Goal: Information Seeking & Learning: Learn about a topic

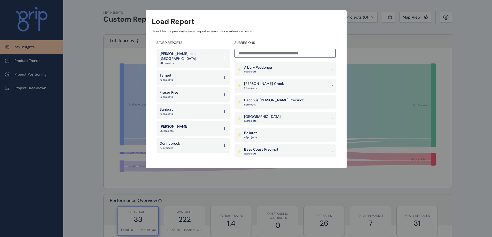
click at [264, 51] on input at bounding box center [285, 53] width 101 height 9
click at [248, 43] on h4 "SUBREGIONS" at bounding box center [285, 43] width 101 height 4
click at [278, 37] on div "SAVED REPORTS [PERSON_NAME] exc. Torquay 20 projects Tarneit 19 projects Fraser…" at bounding box center [246, 99] width 189 height 126
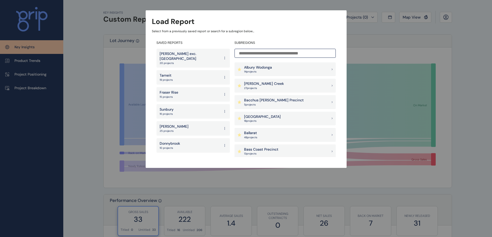
click at [284, 66] on div "Albury Wodonga 14 project s" at bounding box center [285, 70] width 101 height 14
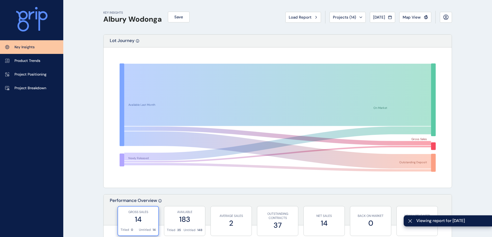
click at [359, 17] on icon at bounding box center [360, 18] width 3 height 2
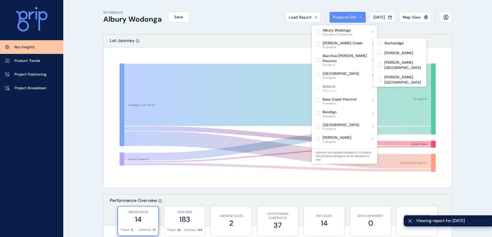
click at [318, 43] on label at bounding box center [318, 44] width 4 height 4
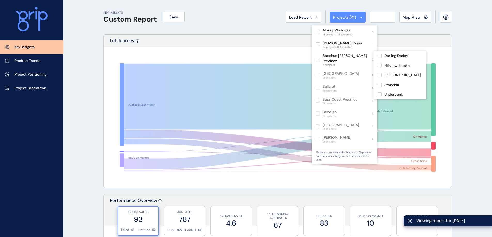
click at [318, 58] on label at bounding box center [318, 60] width 4 height 4
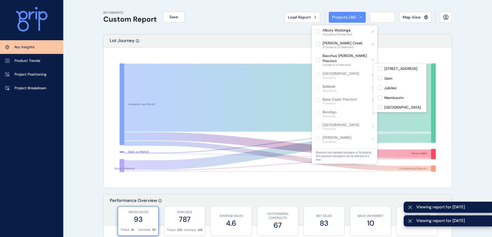
click at [319, 73] on label at bounding box center [318, 75] width 4 height 4
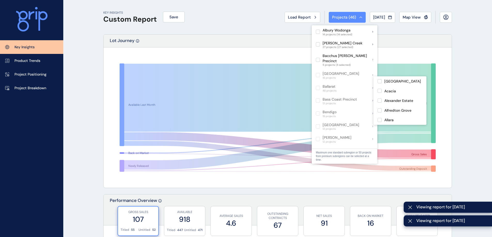
click at [319, 86] on label at bounding box center [318, 88] width 4 height 4
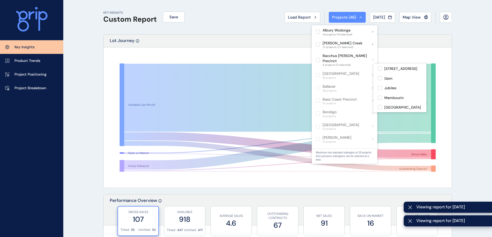
click at [319, 73] on label at bounding box center [318, 75] width 4 height 4
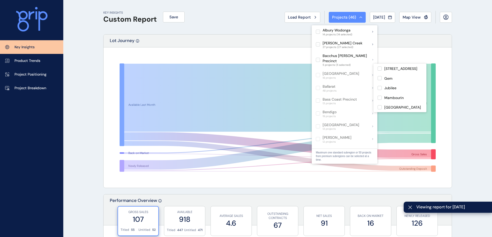
click at [319, 73] on label at bounding box center [318, 75] width 4 height 4
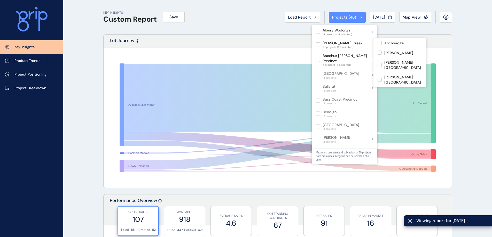
click at [318, 32] on label at bounding box center [318, 32] width 4 height 4
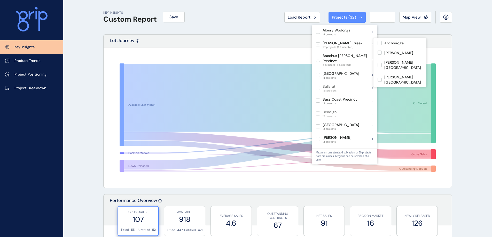
click at [316, 44] on label at bounding box center [318, 44] width 4 height 4
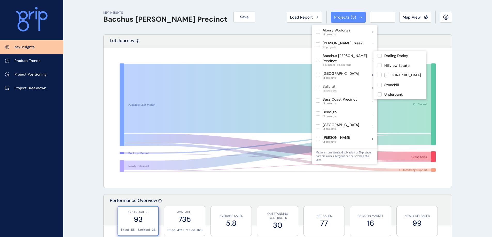
click at [318, 58] on label at bounding box center [318, 60] width 4 height 4
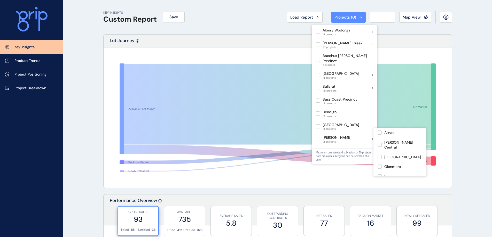
click at [318, 137] on label at bounding box center [318, 139] width 4 height 4
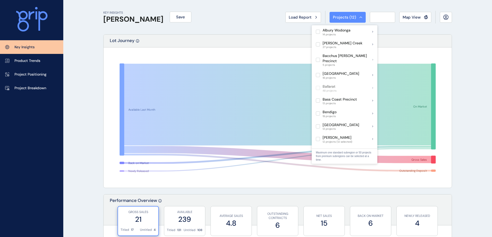
scroll to position [52, 0]
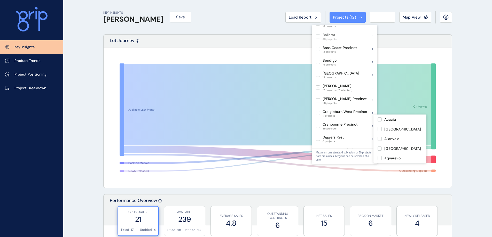
click at [318, 98] on label at bounding box center [318, 100] width 4 height 4
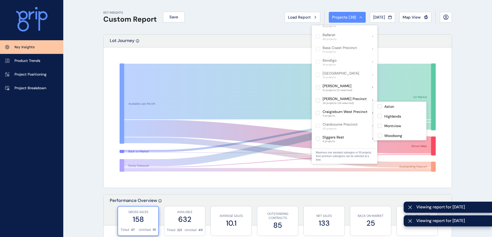
click at [317, 111] on label at bounding box center [318, 113] width 4 height 4
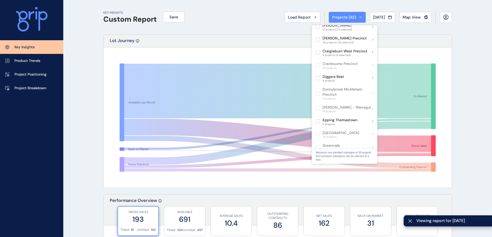
scroll to position [103, 0]
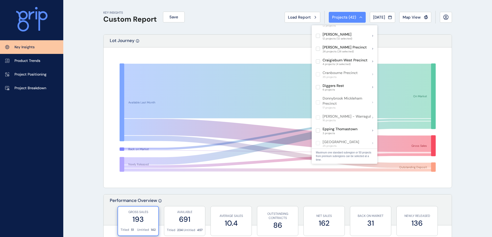
click at [228, 24] on div "KEY INSIGHTS Custom Report Save Load Report Projects ( 42 ) [DATE] 2025 < > Jan…" at bounding box center [277, 17] width 349 height 34
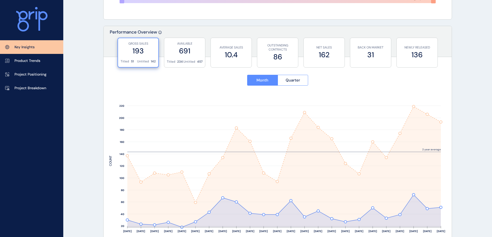
scroll to position [181, 0]
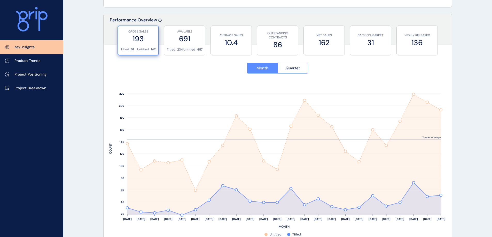
click at [193, 38] on label "691" at bounding box center [185, 39] width 36 height 10
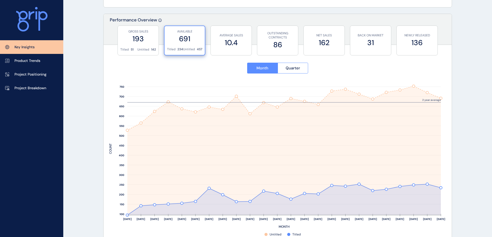
click at [229, 46] on label "10.4" at bounding box center [231, 43] width 36 height 10
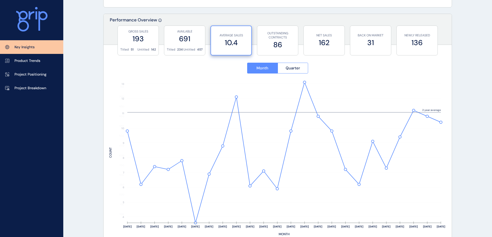
click at [193, 42] on label "691" at bounding box center [185, 39] width 36 height 10
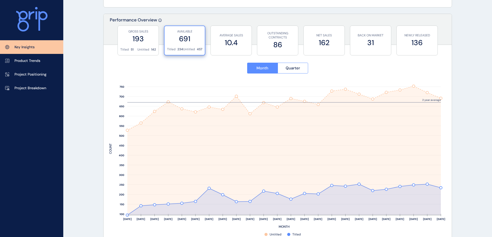
click at [294, 66] on span "Quarter" at bounding box center [293, 68] width 14 height 5
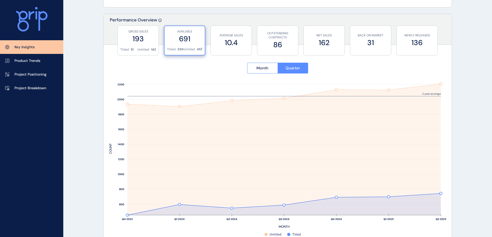
scroll to position [0, 0]
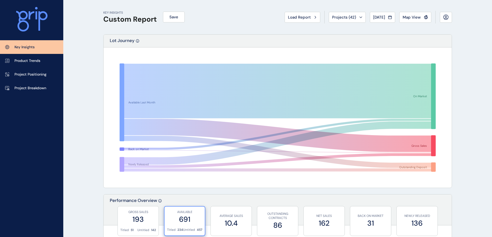
click at [342, 15] on span "Projects ( 42 )" at bounding box center [344, 17] width 24 height 5
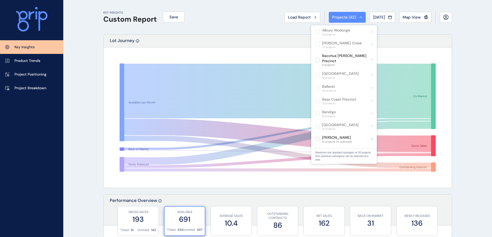
scroll to position [26, 0]
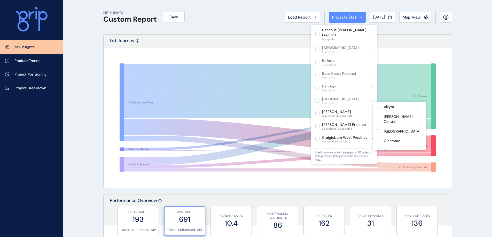
click at [317, 111] on label at bounding box center [317, 113] width 4 height 4
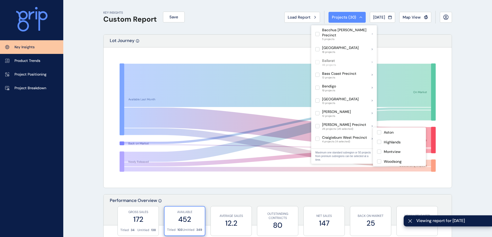
click at [320, 137] on label at bounding box center [317, 139] width 4 height 4
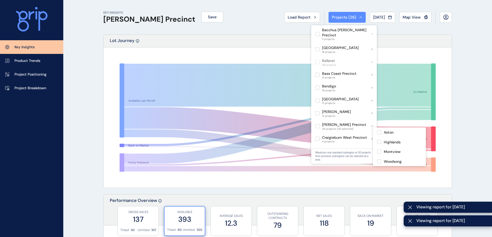
click at [105, 109] on div "Available Last Month Back on Market Newly Released On Market Gross Sales Outsta…" at bounding box center [278, 118] width 348 height 141
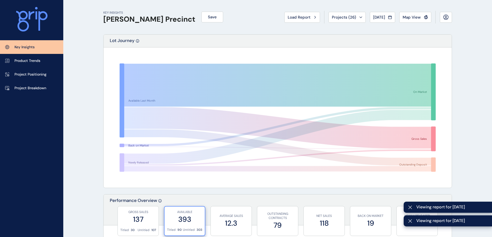
click at [349, 13] on button "Projects ( 26 )" at bounding box center [347, 17] width 37 height 11
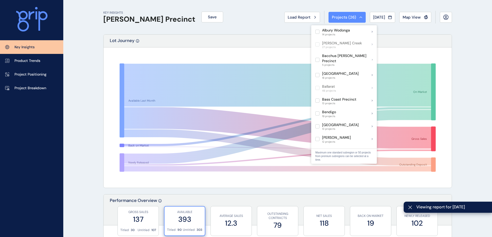
click at [349, 17] on span "Projects ( 26 )" at bounding box center [344, 17] width 24 height 5
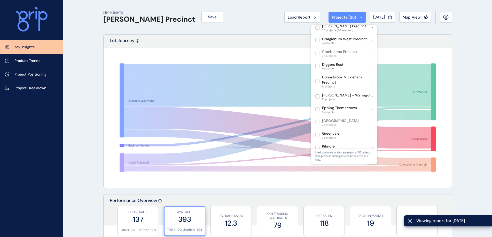
scroll to position [103, 0]
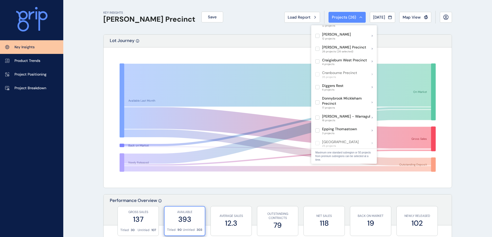
click at [318, 47] on label at bounding box center [317, 49] width 4 height 4
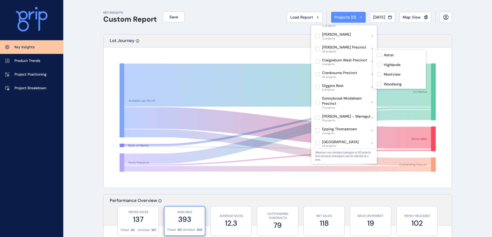
click at [318, 59] on label at bounding box center [317, 61] width 4 height 4
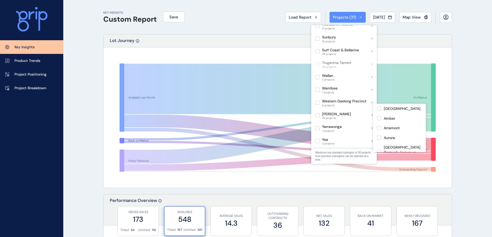
scroll to position [402, 0]
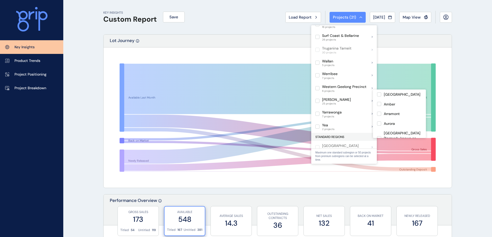
click at [318, 99] on label at bounding box center [317, 101] width 4 height 4
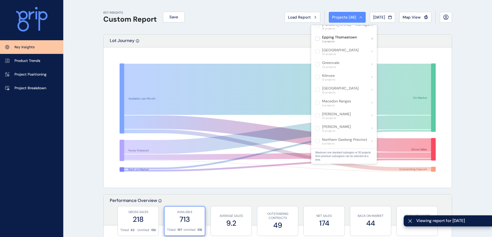
scroll to position [144, 0]
click at [231, 35] on div "Lot Journey" at bounding box center [278, 41] width 348 height 13
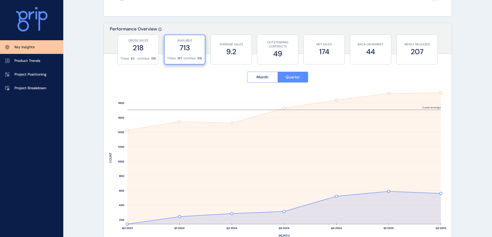
scroll to position [181, 0]
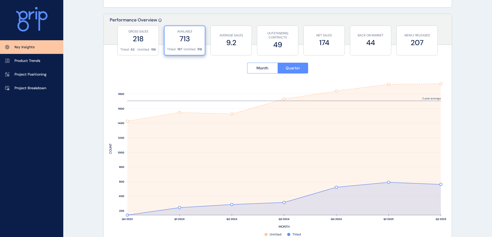
click at [266, 69] on span "Month" at bounding box center [263, 68] width 12 height 5
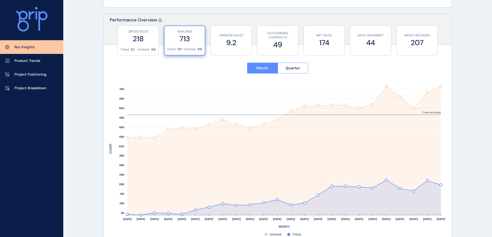
click at [150, 50] on div "Untitled 156" at bounding box center [146, 50] width 19 height 4
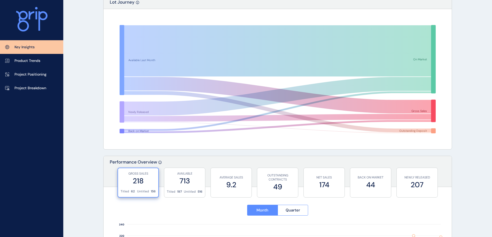
scroll to position [0, 0]
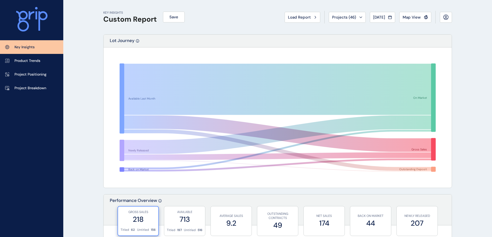
click at [336, 16] on span "Projects ( 46 )" at bounding box center [344, 17] width 24 height 5
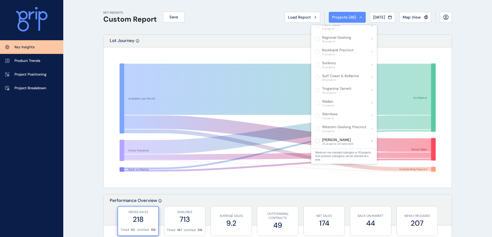
scroll to position [402, 0]
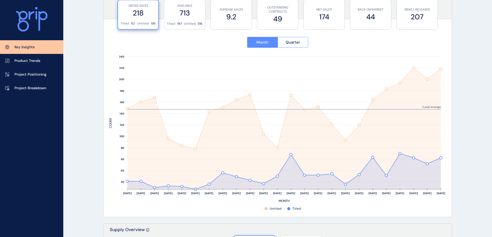
scroll to position [181, 0]
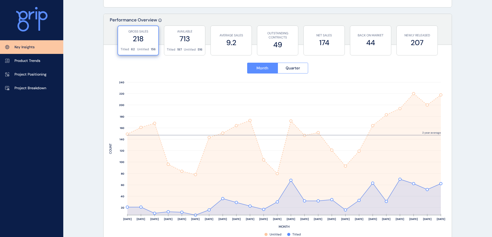
click at [181, 43] on label "713" at bounding box center [185, 39] width 36 height 10
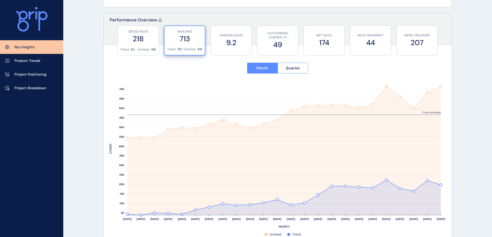
click at [244, 45] on label "9.2" at bounding box center [231, 43] width 36 height 10
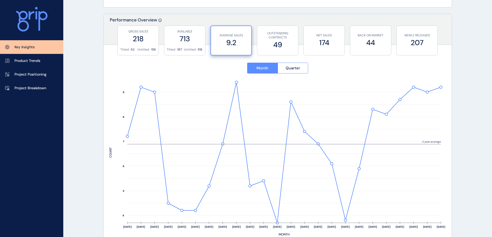
click at [199, 41] on label "713" at bounding box center [185, 39] width 36 height 10
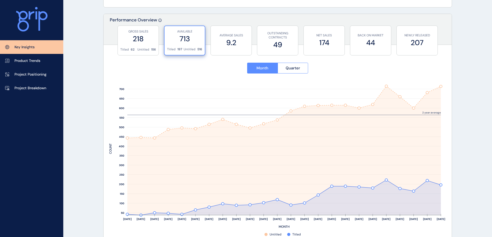
scroll to position [207, 0]
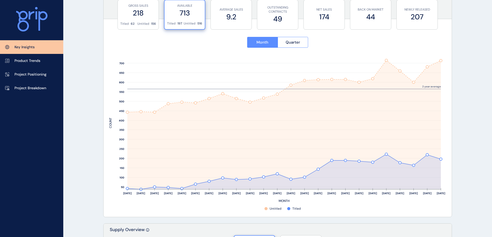
click at [238, 21] on label "9.2" at bounding box center [231, 17] width 36 height 10
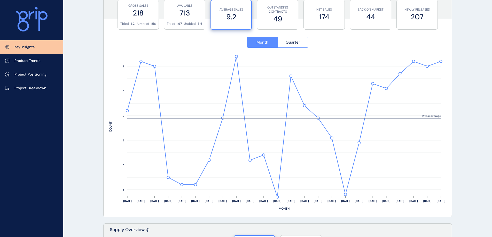
click at [269, 22] on label "49" at bounding box center [278, 19] width 36 height 10
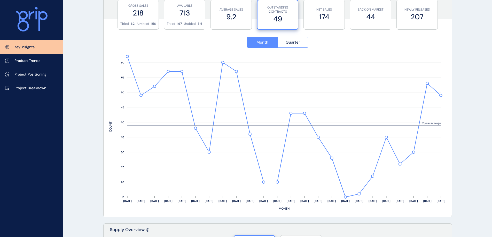
click at [327, 15] on label "174" at bounding box center [324, 17] width 36 height 10
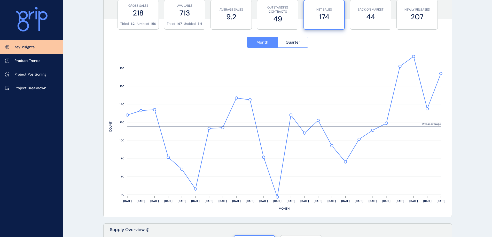
click at [363, 17] on label "44" at bounding box center [371, 17] width 36 height 10
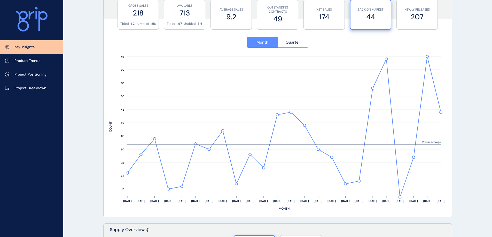
click at [147, 14] on label "218" at bounding box center [138, 13] width 36 height 10
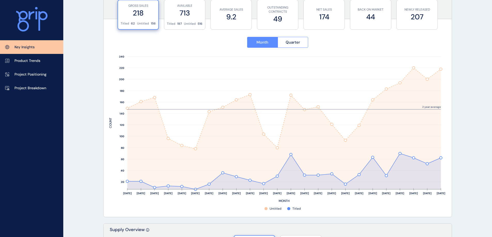
scroll to position [181, 0]
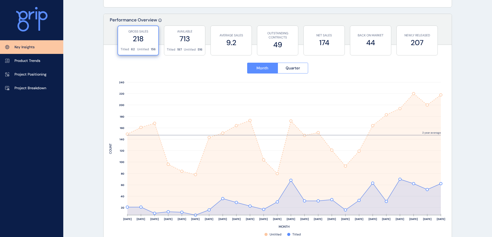
click at [291, 68] on span "Quarter" at bounding box center [293, 68] width 14 height 5
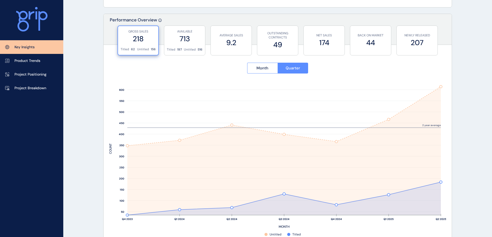
click at [264, 67] on span "Month" at bounding box center [263, 68] width 12 height 5
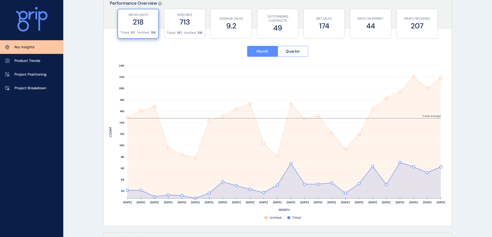
scroll to position [207, 0]
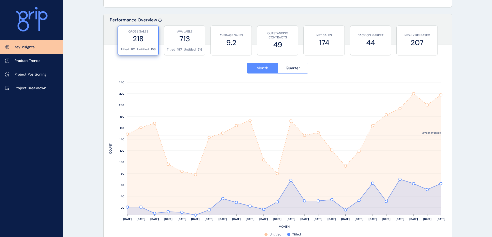
click at [329, 43] on label "174" at bounding box center [324, 43] width 36 height 10
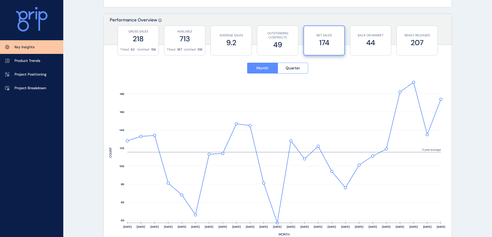
click at [383, 35] on p "BACK ON MARKET" at bounding box center [371, 35] width 36 height 4
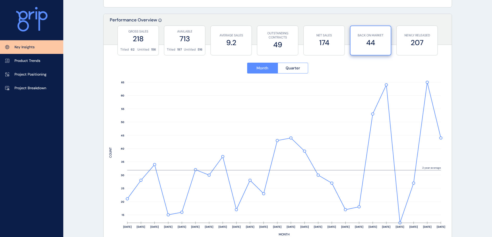
click at [433, 46] on label "207" at bounding box center [417, 43] width 36 height 10
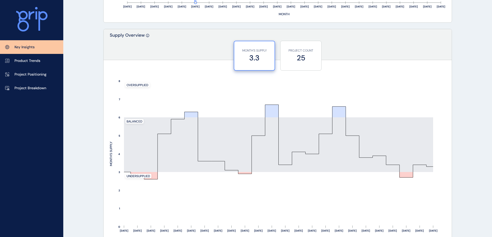
scroll to position [413, 0]
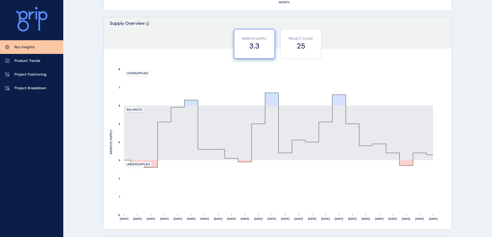
click at [299, 48] on label "25" at bounding box center [301, 46] width 36 height 10
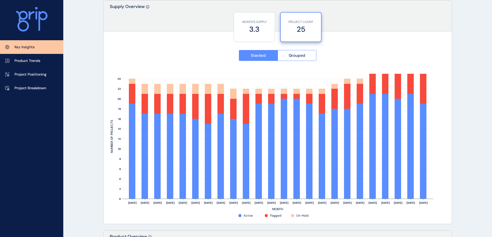
scroll to position [439, 0]
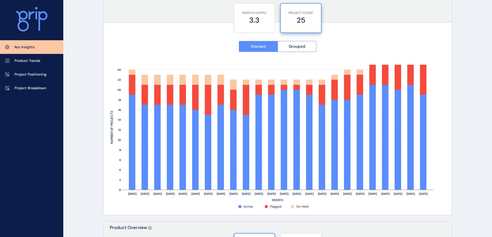
click at [258, 20] on label "3.3" at bounding box center [255, 20] width 36 height 10
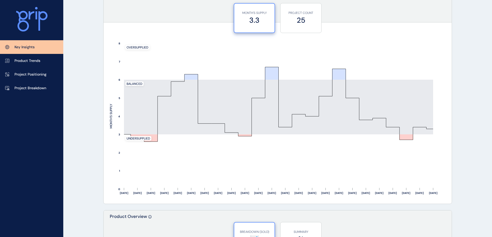
click at [289, 18] on label "25" at bounding box center [301, 20] width 36 height 10
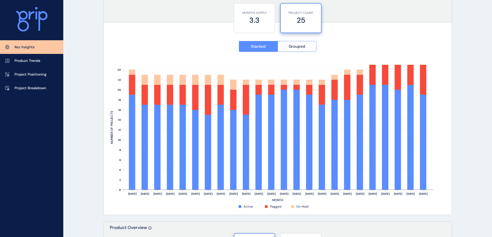
click at [291, 45] on span "Grouped" at bounding box center [297, 46] width 17 height 5
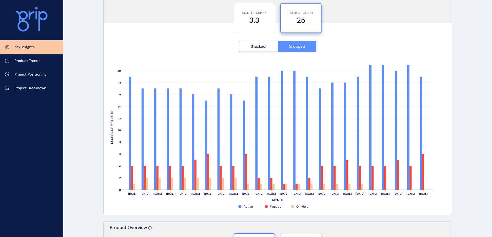
click at [265, 47] on span "Stacked" at bounding box center [258, 46] width 15 height 5
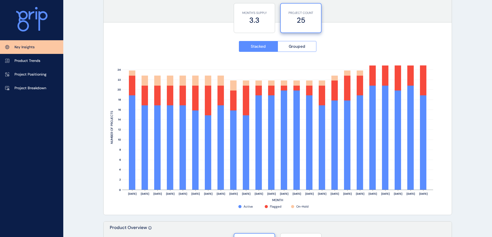
click at [265, 24] on label "3.3" at bounding box center [255, 20] width 36 height 10
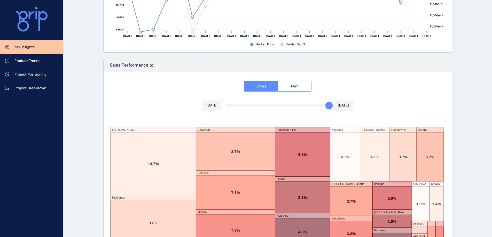
scroll to position [850, 0]
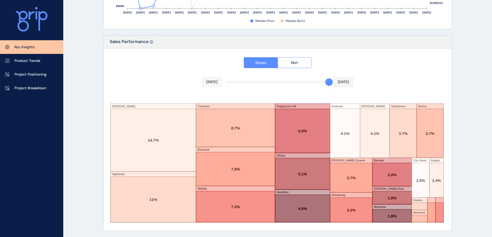
click at [43, 58] on link "Product Trends" at bounding box center [31, 61] width 63 height 14
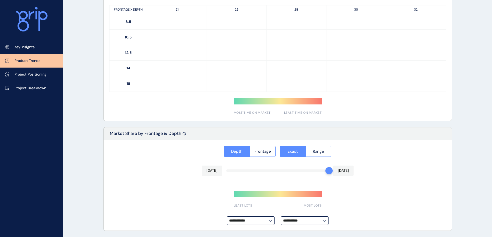
type input "**********"
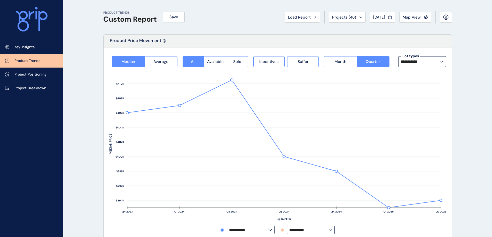
scroll to position [26, 0]
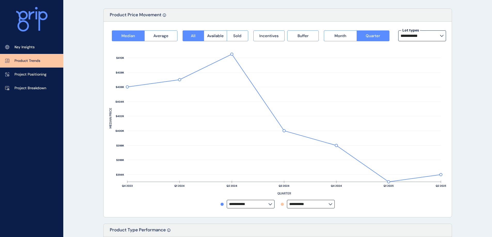
click at [419, 35] on input "**********" at bounding box center [420, 36] width 39 height 4
click at [422, 73] on p "12.5m x 25m" at bounding box center [412, 74] width 21 height 5
type input "**********"
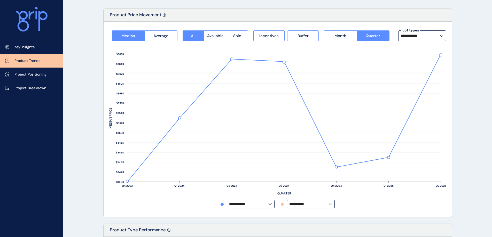
click at [302, 204] on input "**********" at bounding box center [308, 205] width 39 height 4
click at [218, 37] on span "Available" at bounding box center [215, 35] width 17 height 5
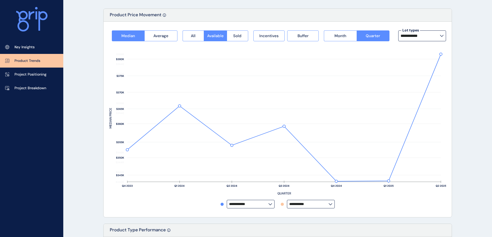
click at [234, 33] on span "Sold" at bounding box center [237, 35] width 8 height 5
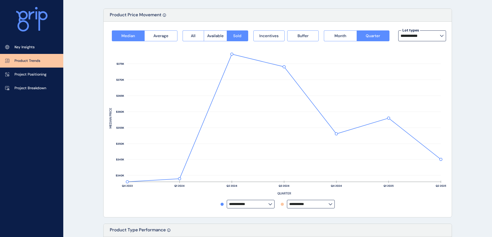
click at [260, 36] on span "Incentives" at bounding box center [268, 35] width 19 height 5
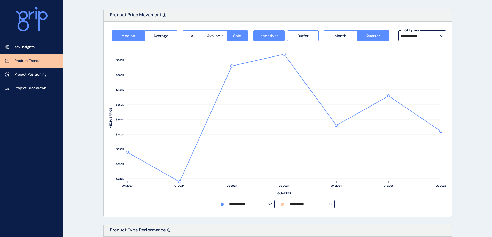
click at [298, 37] on span "Buffer" at bounding box center [303, 35] width 11 height 5
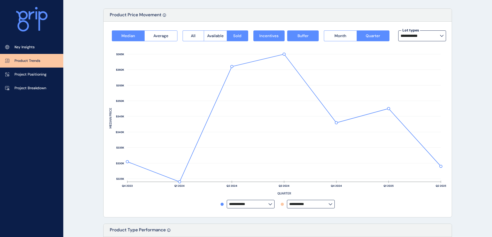
click at [298, 37] on span "Buffer" at bounding box center [303, 35] width 11 height 5
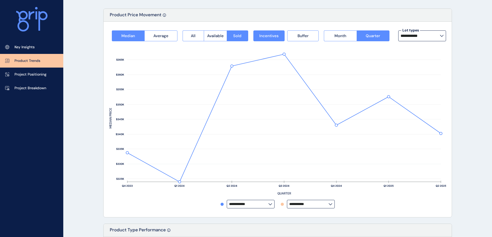
click at [268, 35] on span "Incentives" at bounding box center [268, 35] width 19 height 5
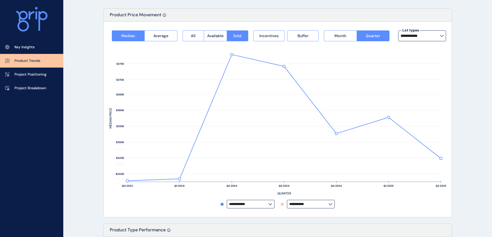
click at [194, 33] on button "All" at bounding box center [193, 35] width 21 height 11
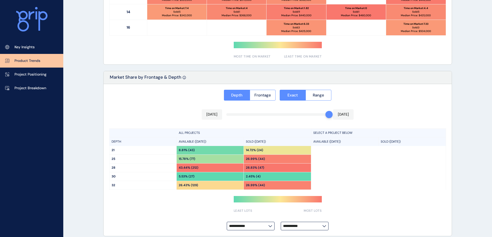
scroll to position [367, 0]
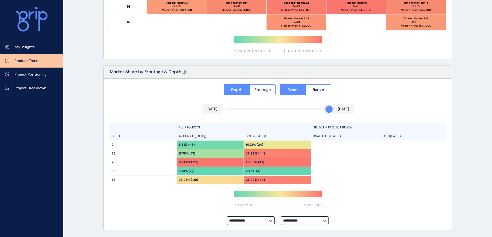
click at [35, 72] on p "Project Positioning" at bounding box center [30, 74] width 32 height 5
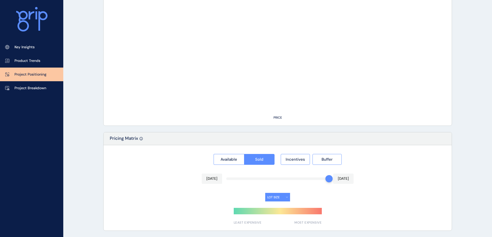
type input "**********"
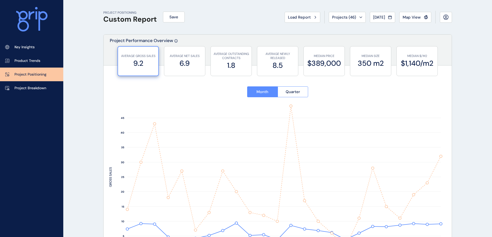
scroll to position [26, 0]
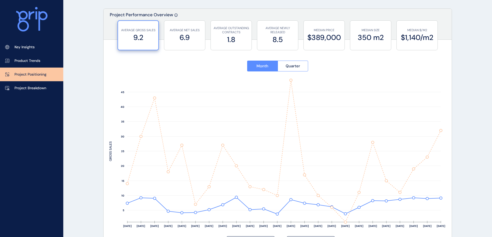
click at [308, 36] on label "$389,000" at bounding box center [324, 38] width 36 height 10
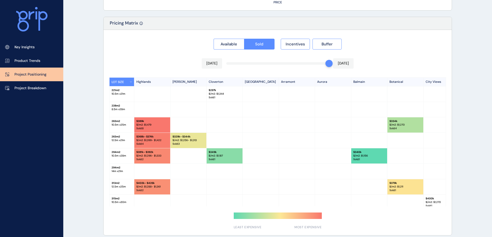
scroll to position [478, 0]
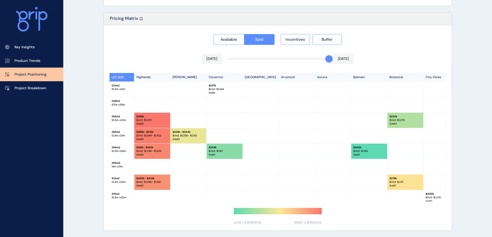
click at [46, 90] on p "Project Breakdown" at bounding box center [30, 88] width 32 height 5
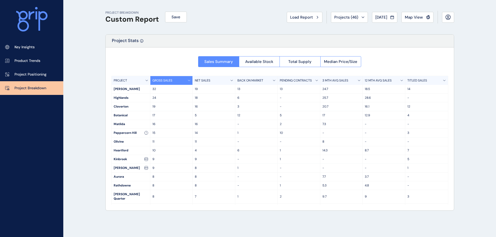
click at [249, 62] on span "Available Stock" at bounding box center [259, 61] width 28 height 5
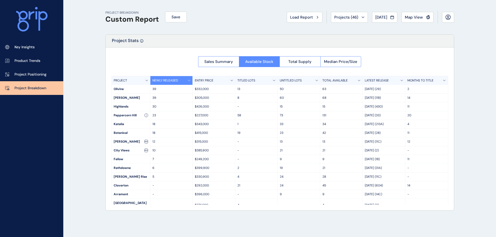
click at [292, 63] on span "Total Supply" at bounding box center [299, 61] width 23 height 5
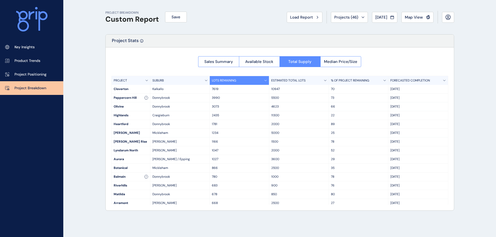
click at [345, 63] on span "Median Price/Size" at bounding box center [340, 61] width 33 height 5
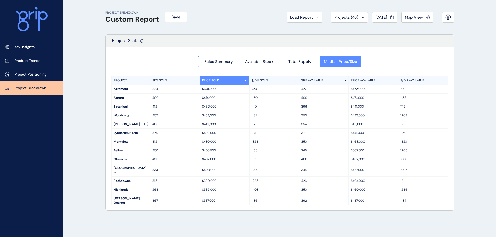
click at [459, 77] on div "PROJECT BREAKDOWN Custom Report Save Load Report Projects ( 46 ) [DATE] 2025 < …" at bounding box center [280, 118] width 362 height 237
